Goal: Complete application form

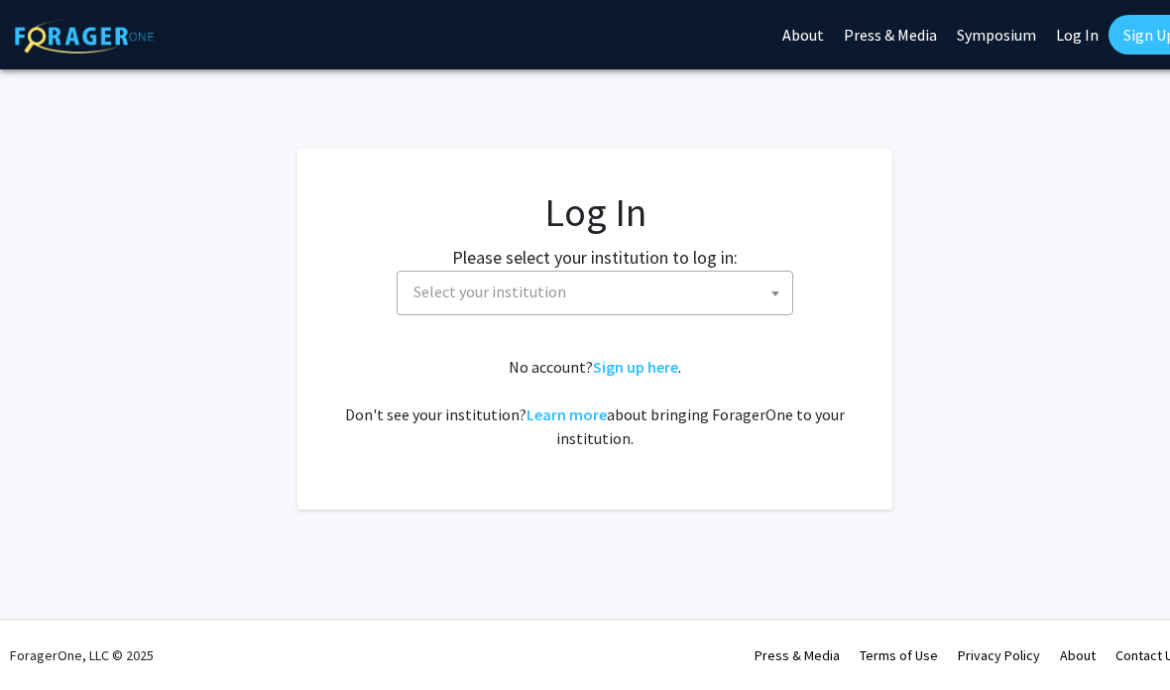
select select
click at [744, 293] on span "Select your institution" at bounding box center [599, 292] width 387 height 41
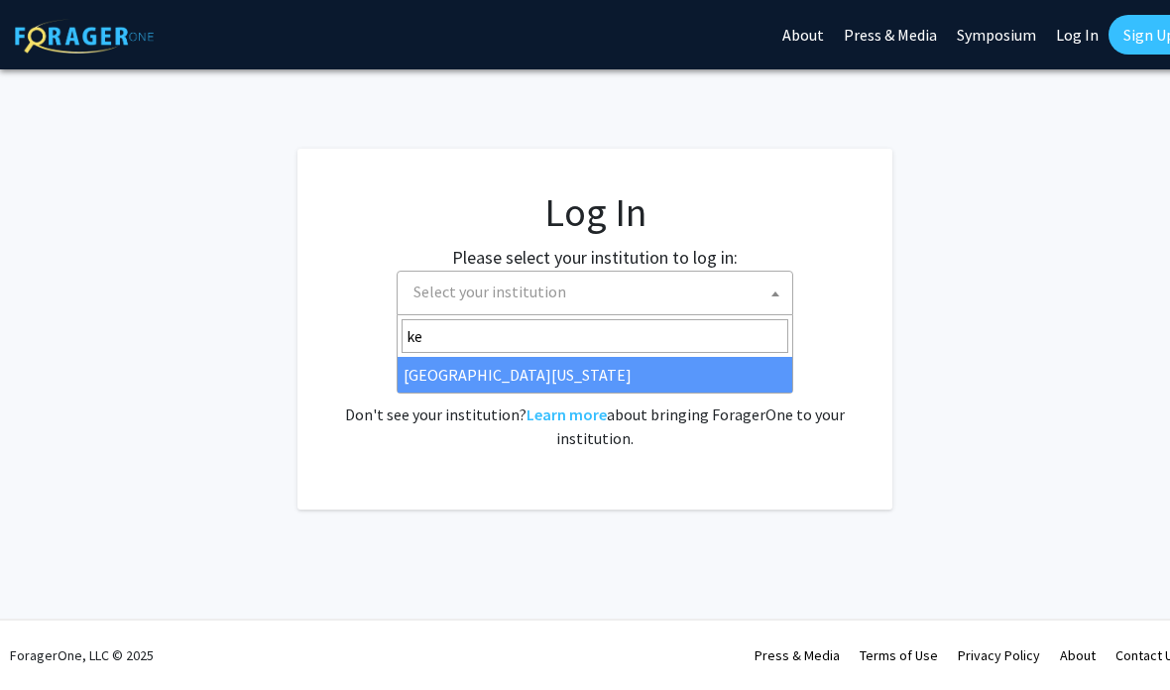
type input "ken"
select select "13"
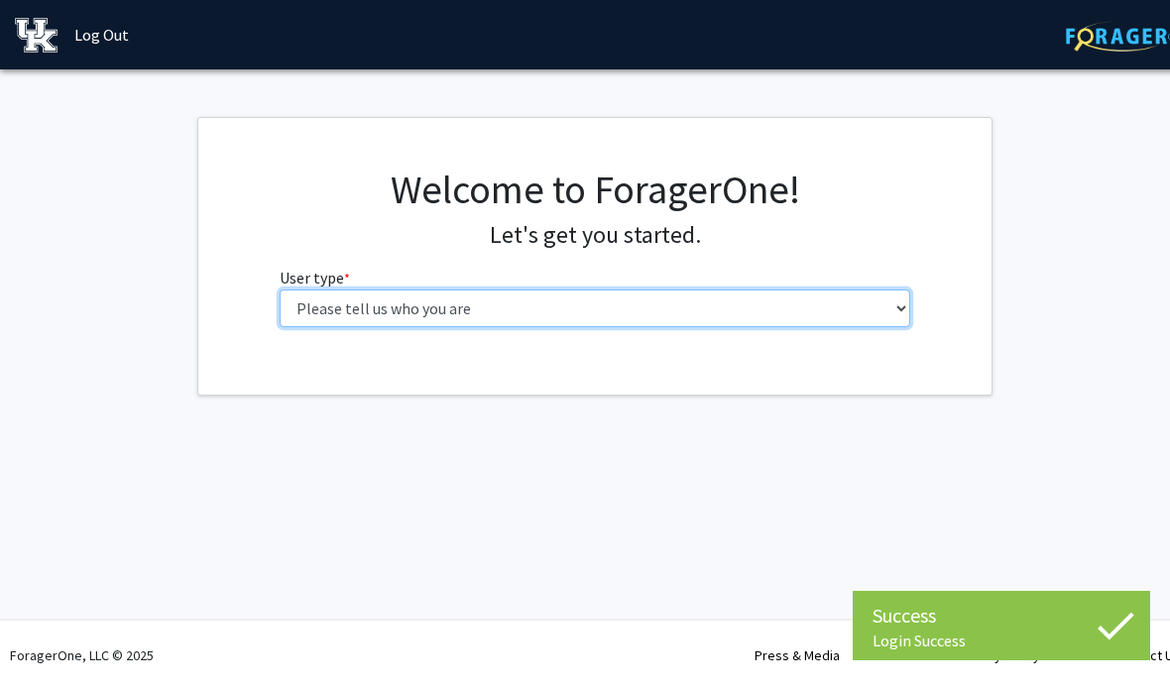
click at [700, 318] on select "Please tell us who you are Undergraduate Student Master's Student Doctoral Cand…" at bounding box center [596, 309] width 632 height 38
select select "1: undergrad"
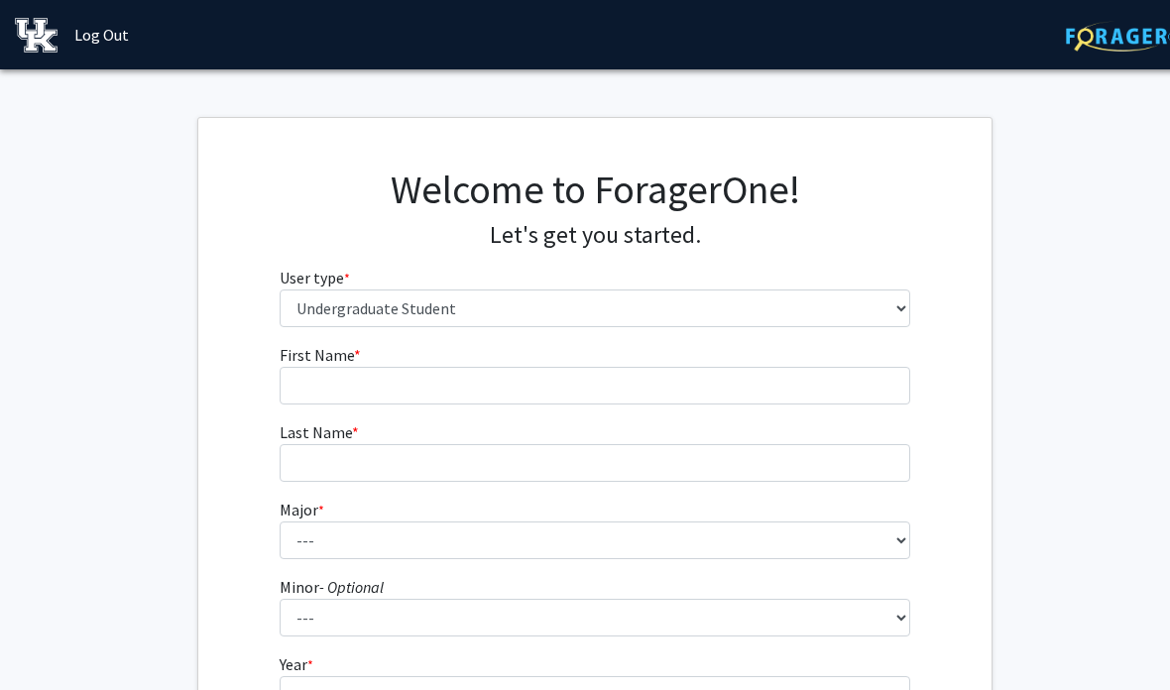
click at [854, 361] on fg-input "First Name * required" at bounding box center [596, 373] width 632 height 61
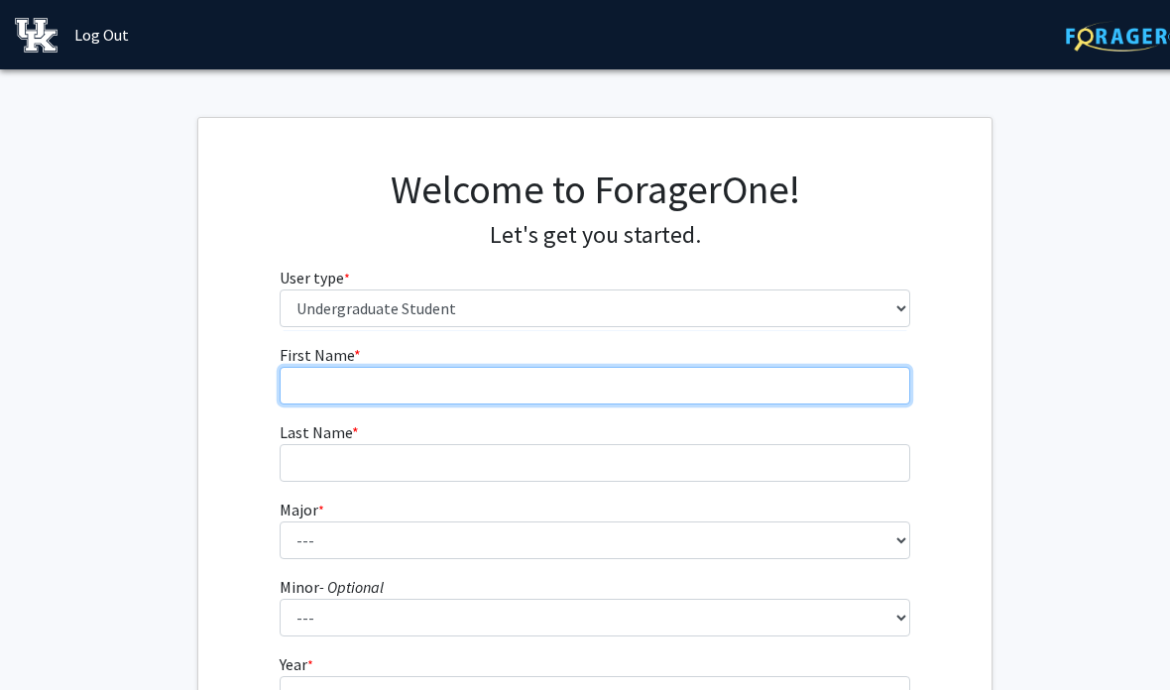
click at [857, 390] on input "First Name * required" at bounding box center [596, 386] width 632 height 38
type input "[PERSON_NAME]"
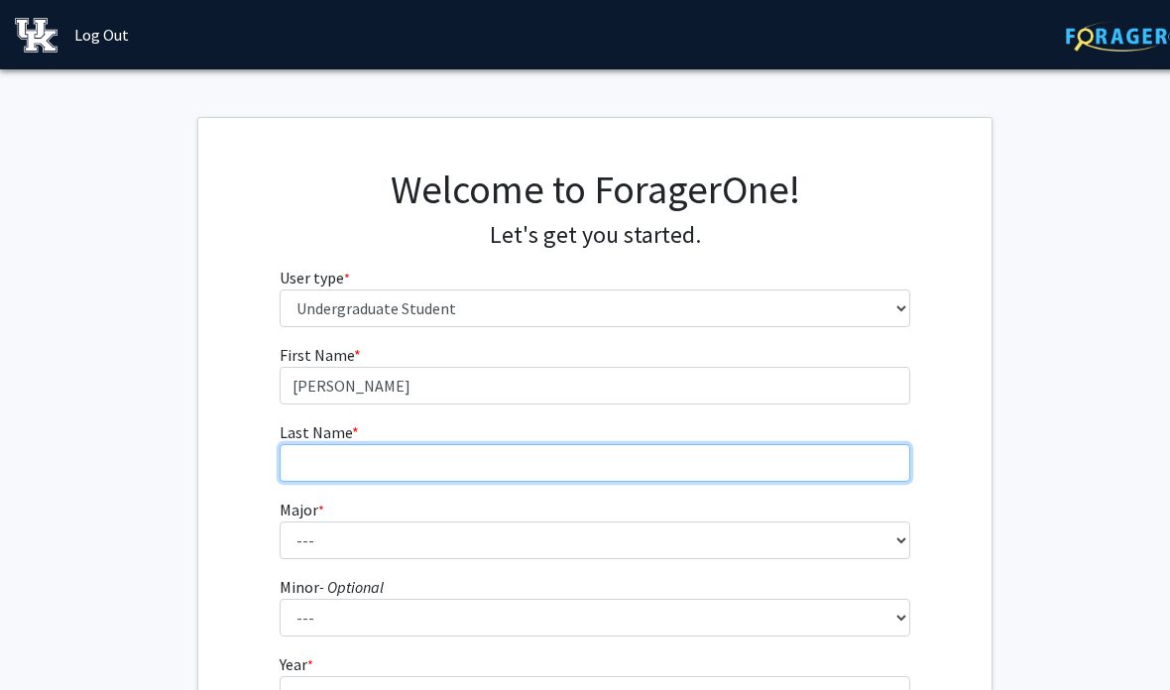
type input "e"
type input "[PERSON_NAME]"
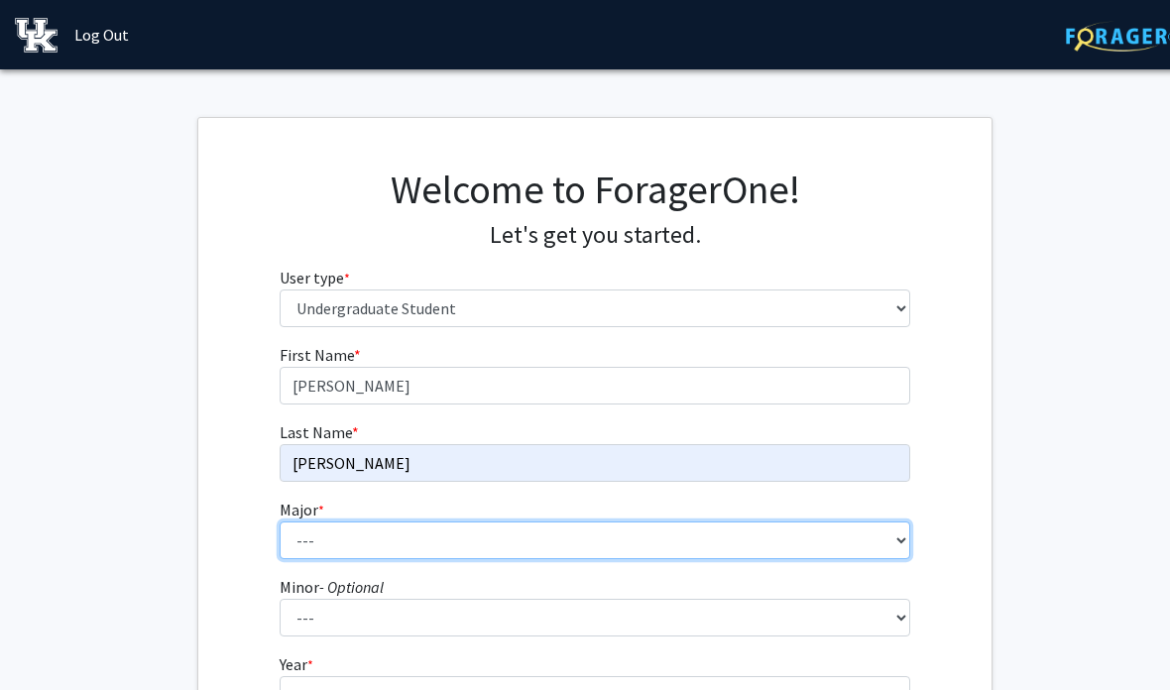
click at [513, 544] on select "--- Accounting Aerospace Engineering African American & Africana Studies Agricu…" at bounding box center [596, 541] width 632 height 38
select select "64: 900"
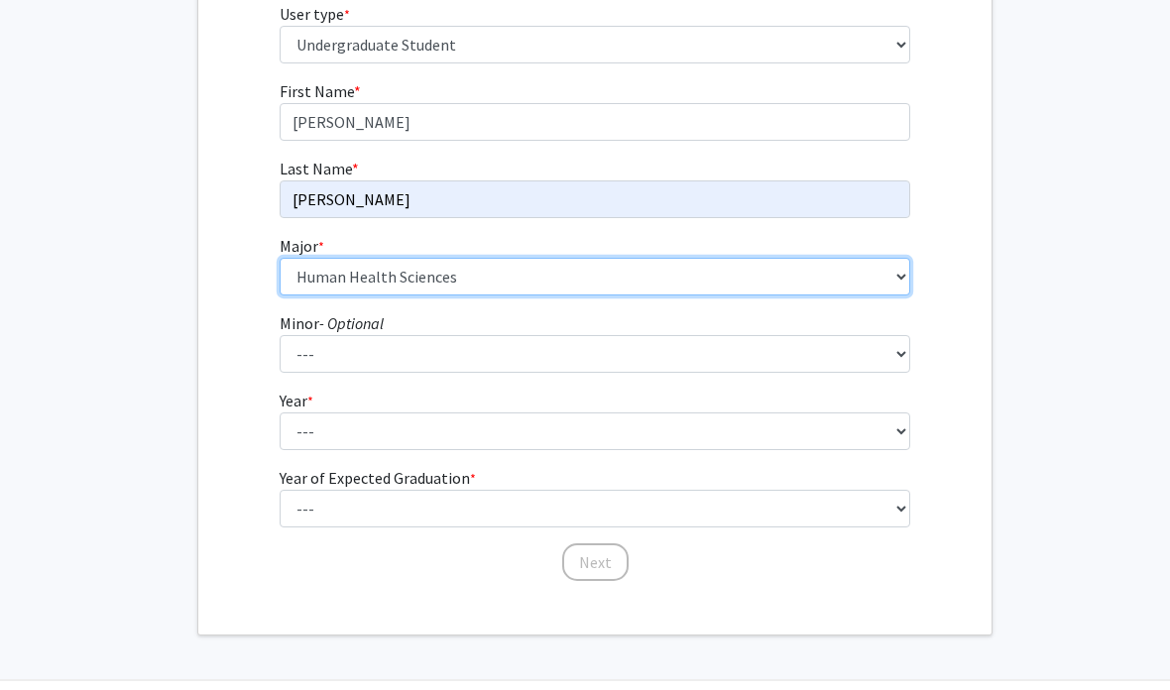
scroll to position [256, 0]
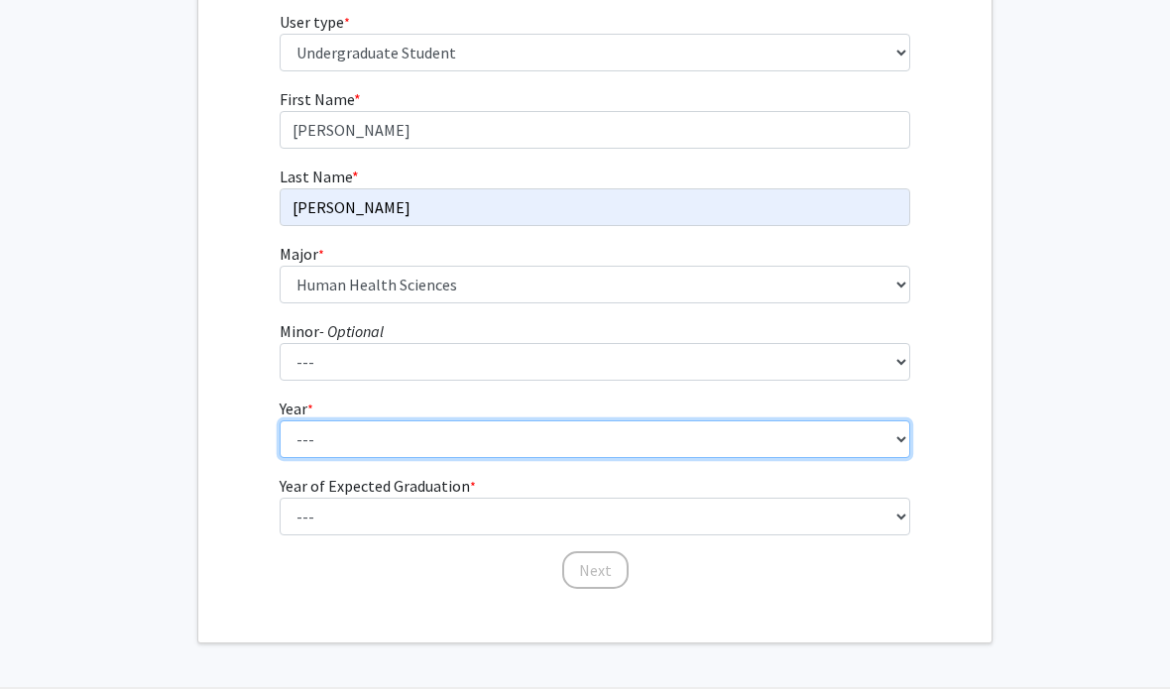
click at [874, 421] on select "--- First-year Sophomore Junior Senior Postbaccalaureate Certificate" at bounding box center [596, 439] width 632 height 38
select select "1: first-year"
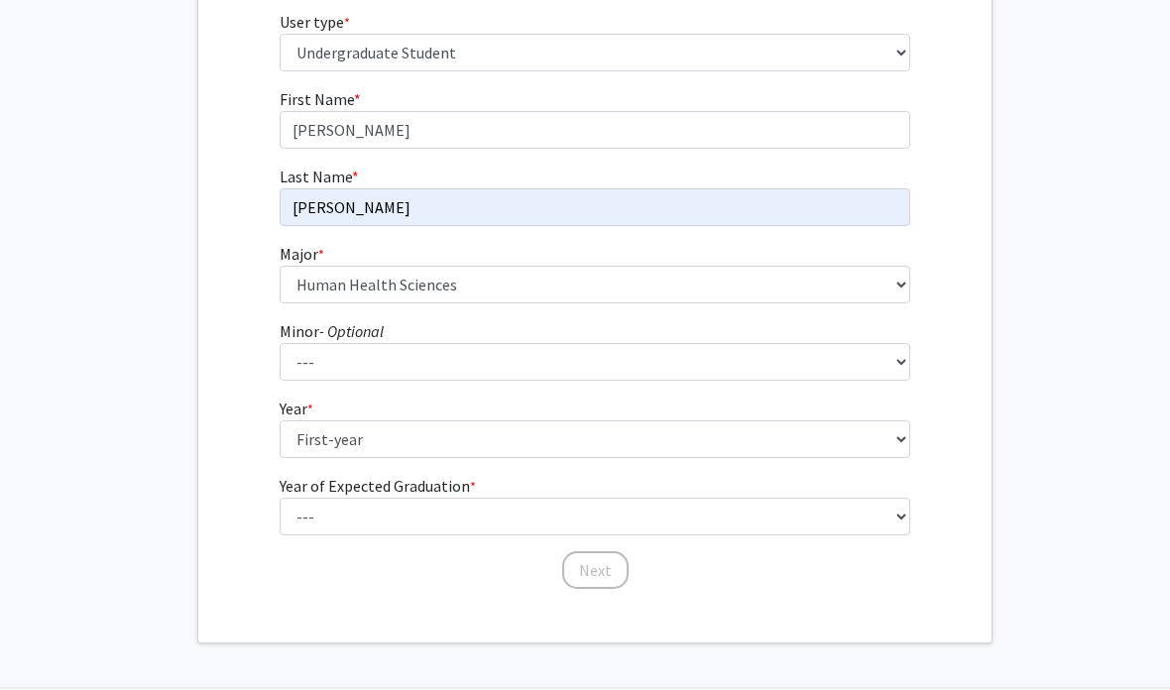
click at [626, 483] on fg-select "Year of Expected Graduation * required --- 2025 2026 2027 2028 2029 2030 2031 2…" at bounding box center [596, 504] width 632 height 61
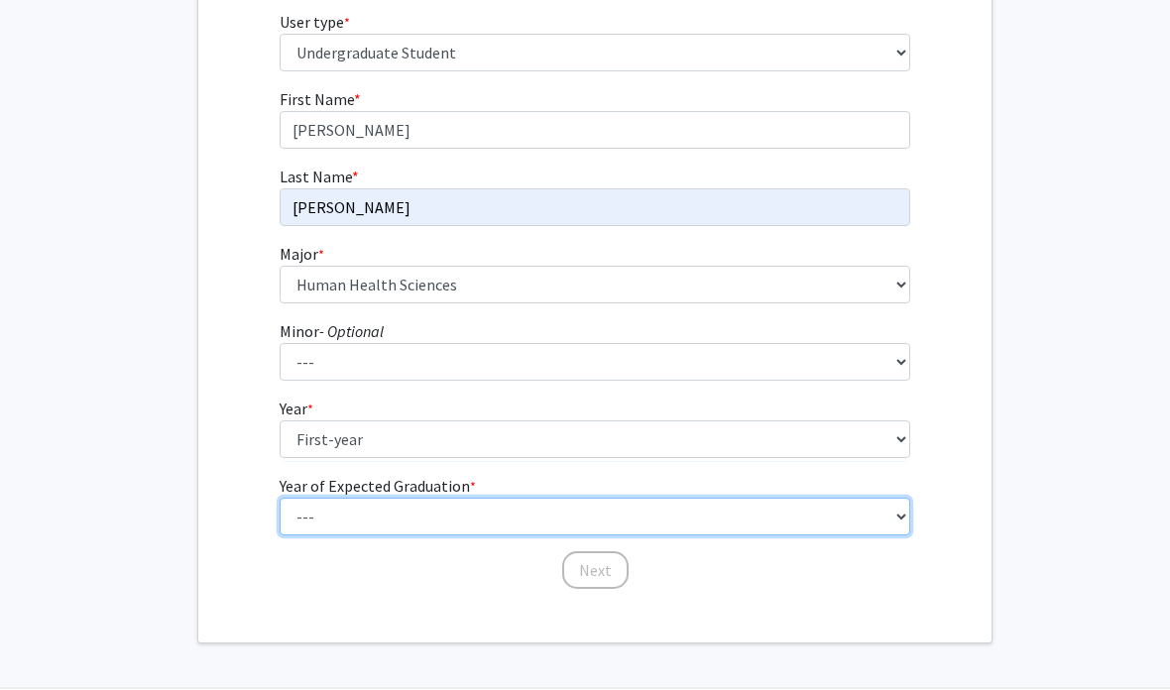
click at [630, 504] on select "--- 2025 2026 2027 2028 2029 2030 2031 2032 2033 2034" at bounding box center [596, 517] width 632 height 38
select select "5: 2029"
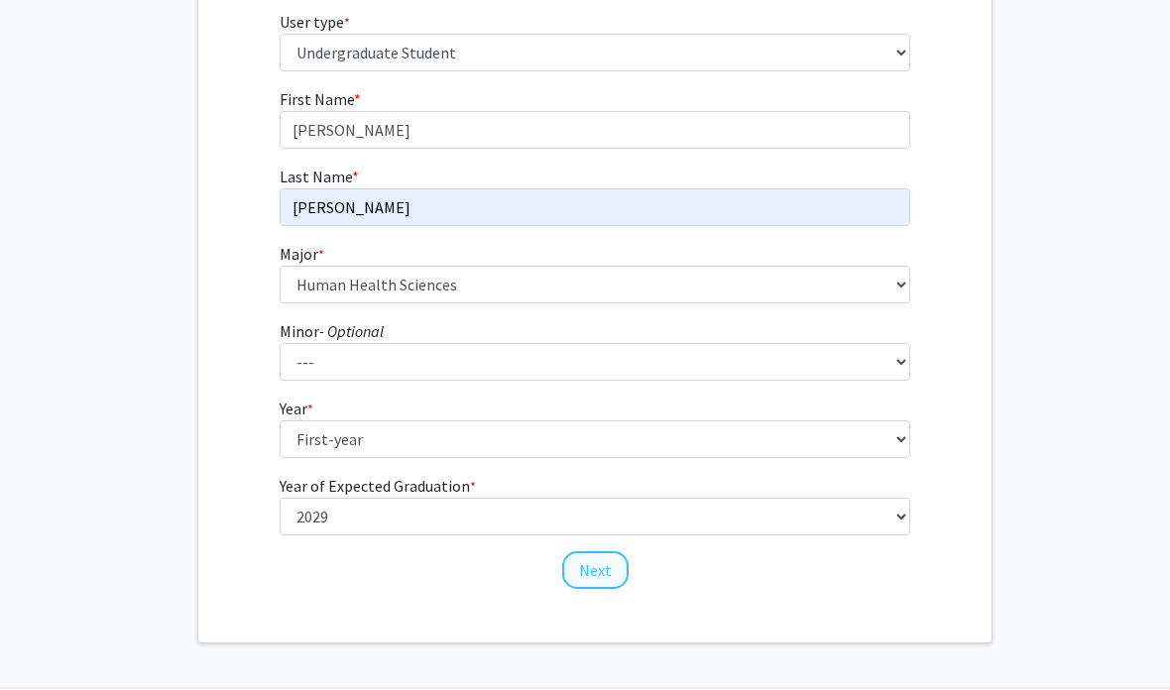
click at [606, 557] on button "Next" at bounding box center [595, 570] width 66 height 38
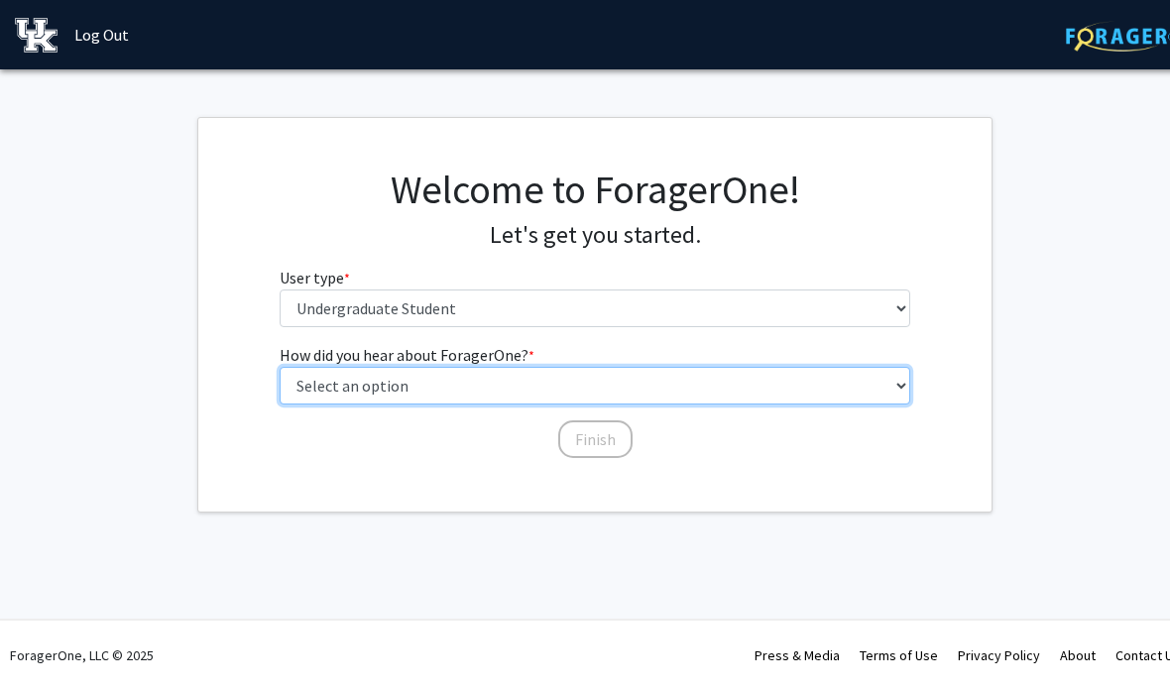
click at [711, 385] on select "Select an option Peer/student recommendation Faculty/staff recommendation Unive…" at bounding box center [596, 386] width 632 height 38
select select "2: faculty_recommendation"
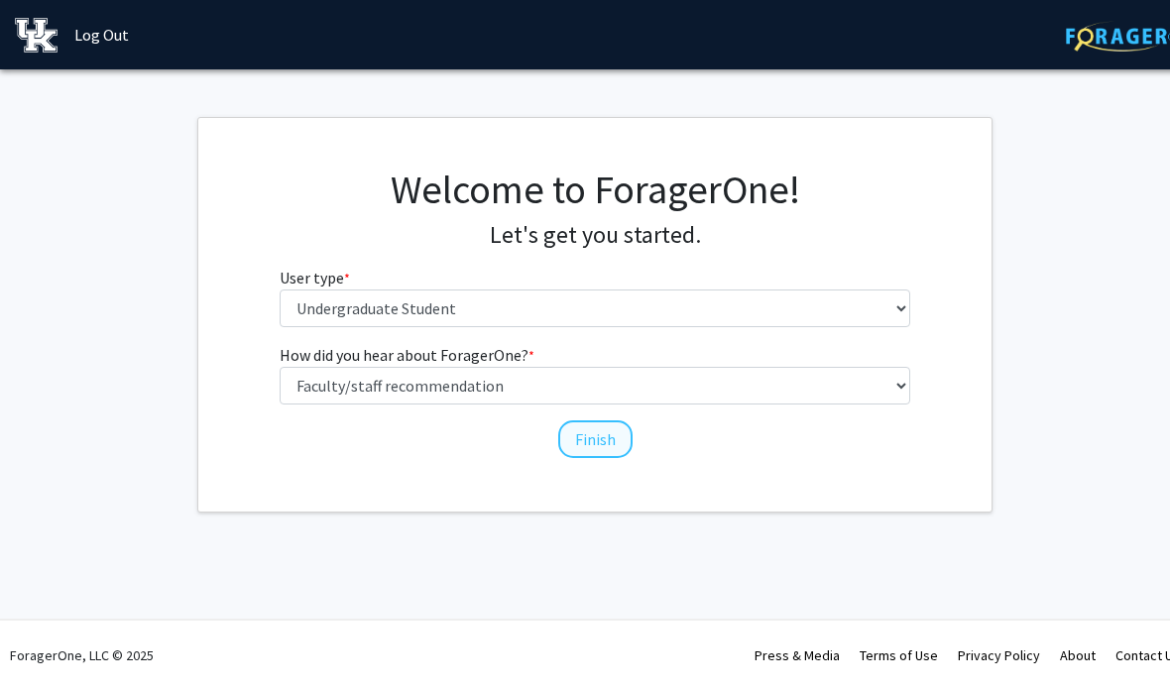
click at [626, 431] on button "Finish" at bounding box center [595, 439] width 74 height 38
